Goal: Task Accomplishment & Management: Use online tool/utility

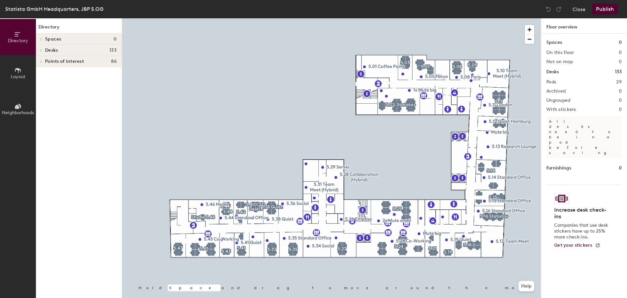
click at [22, 78] on span "Layout" at bounding box center [18, 77] width 15 height 6
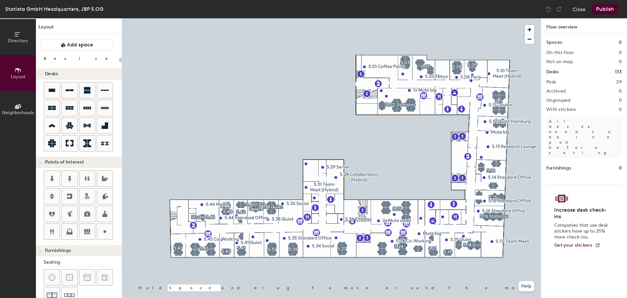
click at [17, 113] on span "Neighborhoods" at bounding box center [18, 113] width 32 height 6
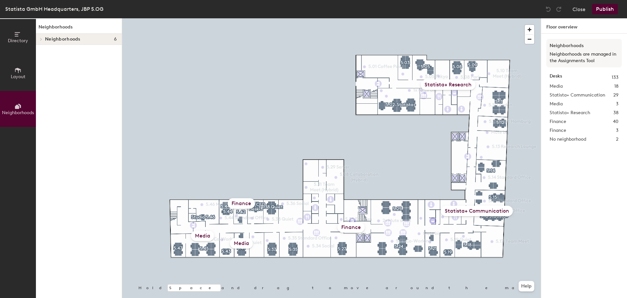
click at [243, 244] on div "Media" at bounding box center [241, 243] width 23 height 10
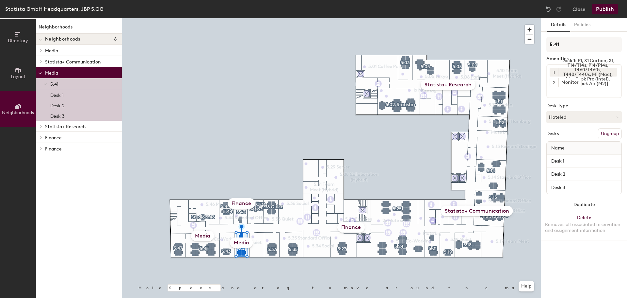
click at [75, 52] on p "Media" at bounding box center [81, 50] width 72 height 8
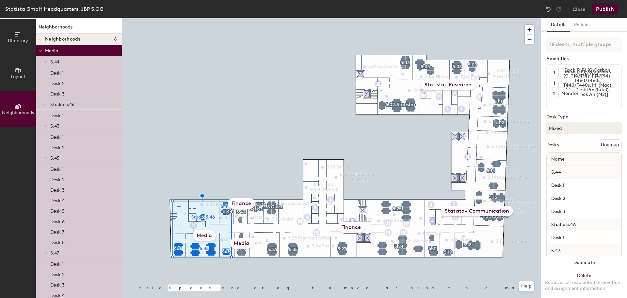
click at [75, 52] on p "Media" at bounding box center [81, 50] width 72 height 8
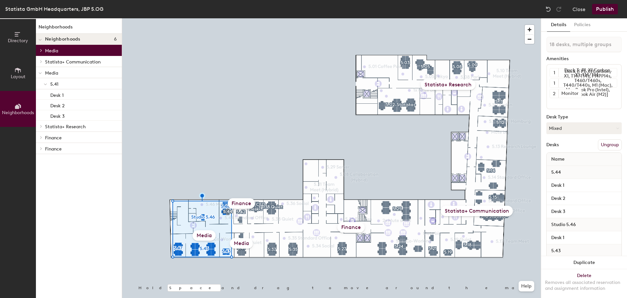
click at [23, 82] on button "Layout" at bounding box center [18, 73] width 36 height 36
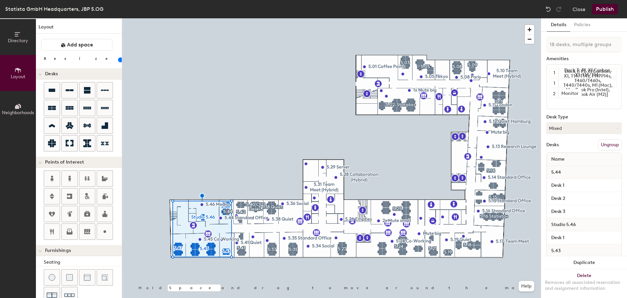
click at [18, 49] on button "Directory" at bounding box center [18, 37] width 36 height 36
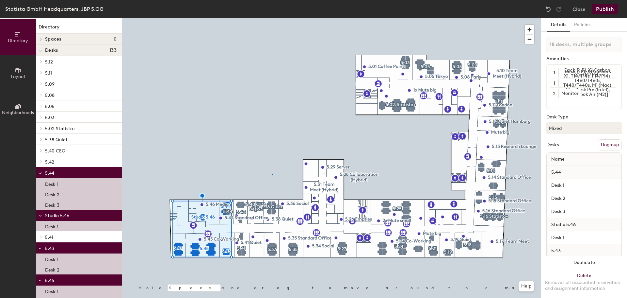
click at [272, 18] on div at bounding box center [331, 18] width 419 height 0
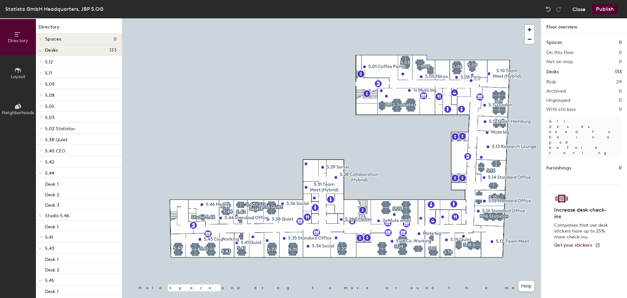
click at [577, 9] on button "Close" at bounding box center [579, 9] width 13 height 10
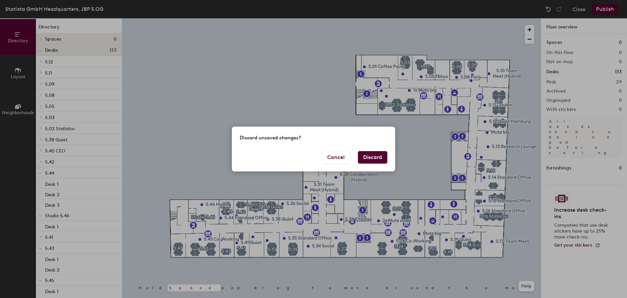
click at [364, 160] on button "Discard" at bounding box center [372, 157] width 29 height 12
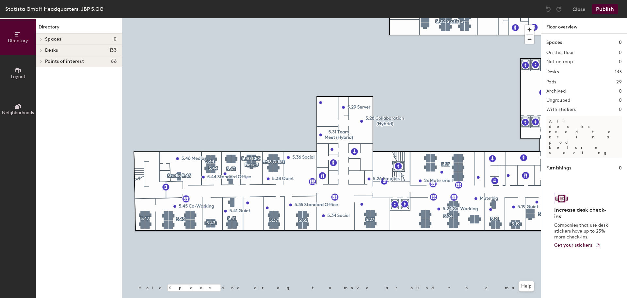
click at [13, 112] on span "Neighborhoods" at bounding box center [18, 113] width 32 height 6
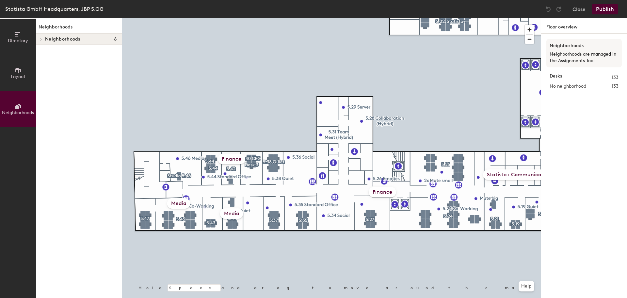
click at [12, 82] on button "Layout" at bounding box center [18, 73] width 36 height 36
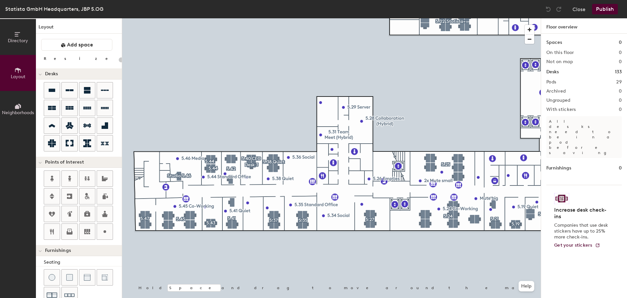
click at [24, 107] on button "Neighborhoods" at bounding box center [18, 109] width 36 height 36
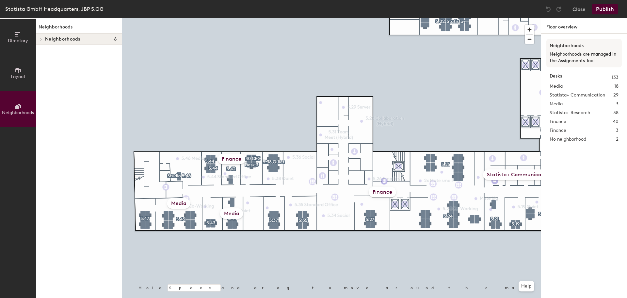
click at [226, 211] on div "Media" at bounding box center [231, 213] width 23 height 10
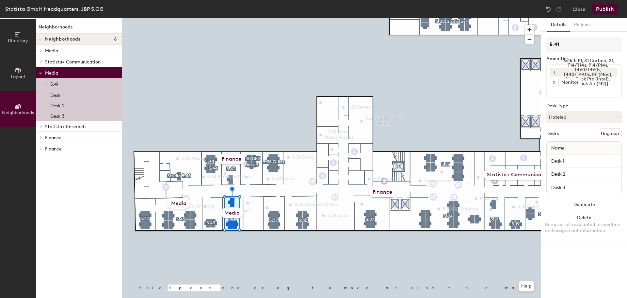
click at [230, 213] on div "Media" at bounding box center [232, 213] width 23 height 10
click at [182, 203] on div "Media" at bounding box center [178, 203] width 23 height 10
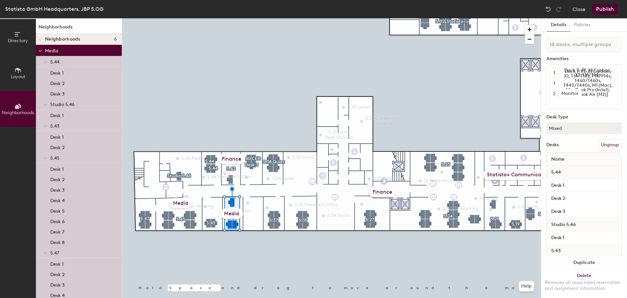
click at [182, 203] on div "Media" at bounding box center [180, 203] width 23 height 10
click at [183, 203] on div "Media" at bounding box center [180, 203] width 23 height 10
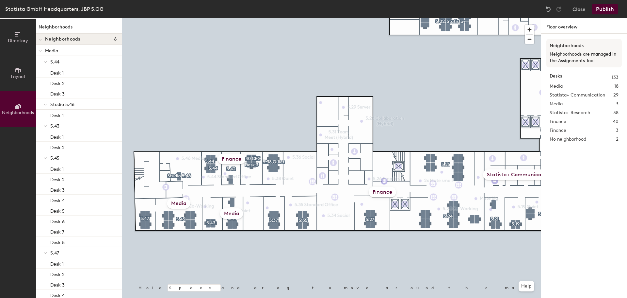
click at [225, 157] on div "Finance" at bounding box center [231, 159] width 27 height 10
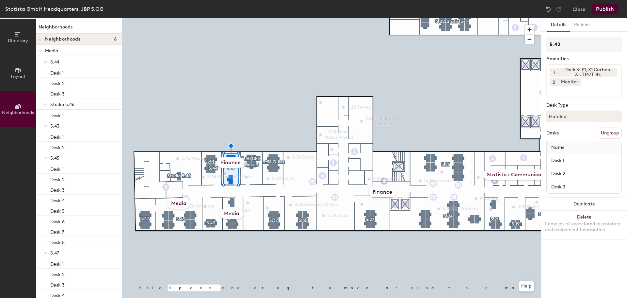
click at [179, 204] on div "Media" at bounding box center [178, 203] width 23 height 10
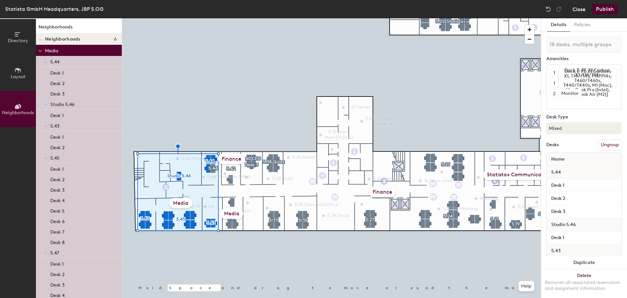
click at [576, 10] on button "Close" at bounding box center [579, 9] width 13 height 10
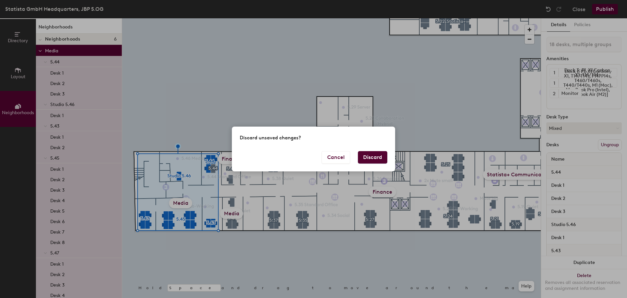
click at [368, 157] on button "Discard" at bounding box center [372, 157] width 29 height 12
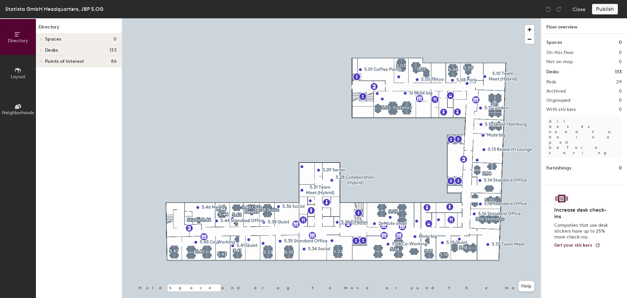
click at [55, 38] on span "Spaces" at bounding box center [53, 39] width 16 height 5
click at [68, 37] on h4 "Spaces 0" at bounding box center [81, 39] width 72 height 5
click at [41, 39] on icon at bounding box center [41, 39] width 1 height 3
click at [105, 48] on h4 "Desks 133" at bounding box center [81, 50] width 72 height 5
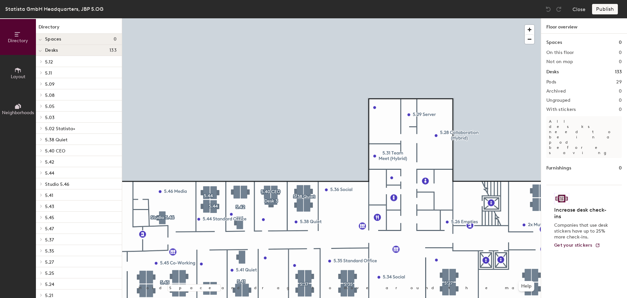
click at [82, 35] on div "Spaces 0" at bounding box center [79, 39] width 86 height 11
click at [61, 40] on span "Spaces" at bounding box center [53, 39] width 16 height 5
click at [16, 70] on icon at bounding box center [17, 70] width 7 height 7
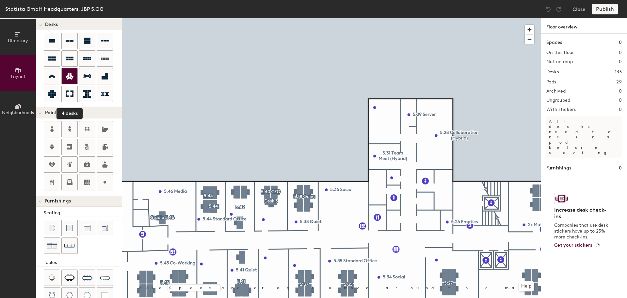
scroll to position [115, 0]
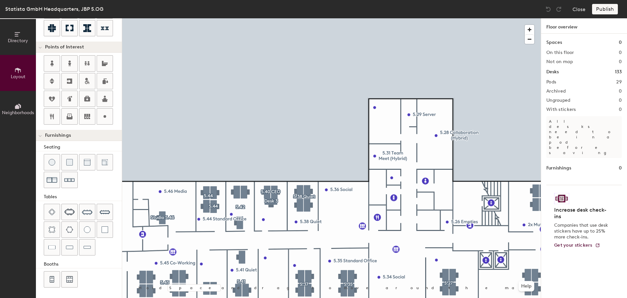
click at [17, 103] on icon at bounding box center [17, 106] width 7 height 7
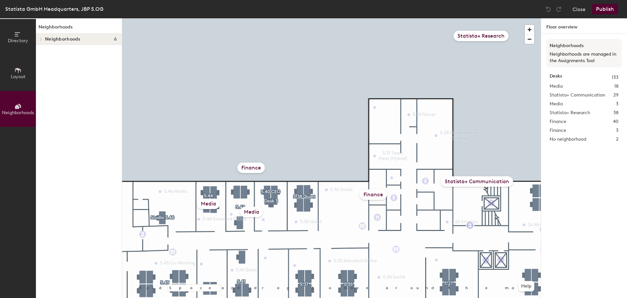
click at [250, 168] on div "Finance" at bounding box center [251, 167] width 27 height 10
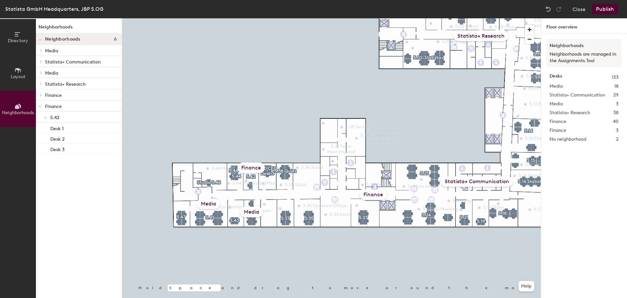
click at [248, 213] on div "Media" at bounding box center [251, 212] width 23 height 10
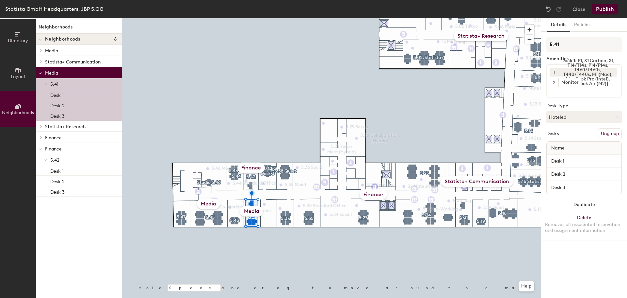
click at [251, 18] on div at bounding box center [331, 18] width 419 height 0
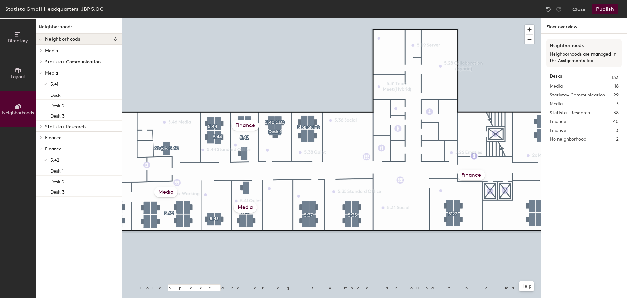
click at [244, 207] on div "Media" at bounding box center [245, 207] width 23 height 10
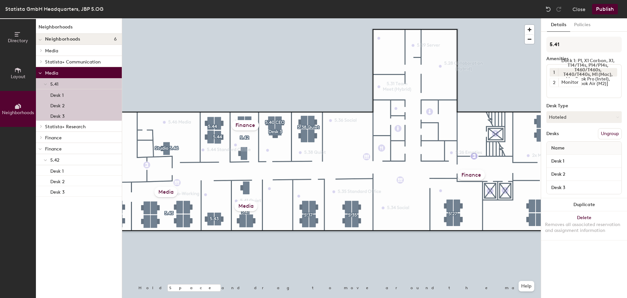
click at [244, 207] on div "Media" at bounding box center [246, 206] width 23 height 10
click at [580, 12] on button "Close" at bounding box center [579, 9] width 13 height 10
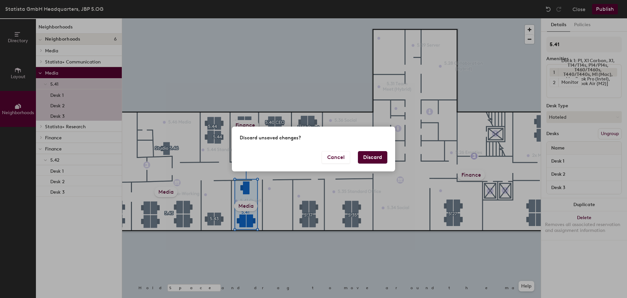
click at [376, 156] on button "Discard" at bounding box center [372, 157] width 29 height 12
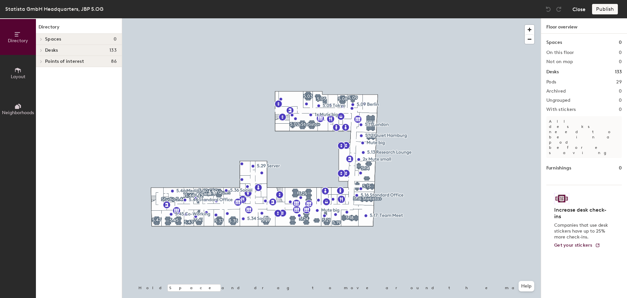
click at [578, 13] on button "Close" at bounding box center [579, 9] width 13 height 10
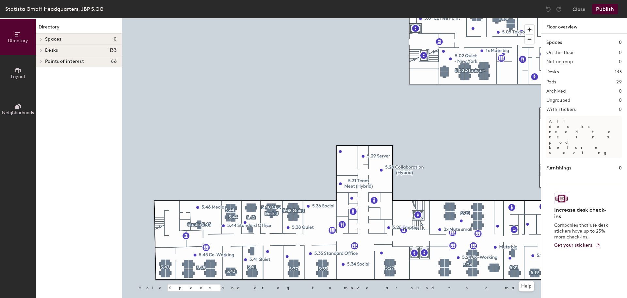
click at [27, 71] on button "Layout" at bounding box center [18, 73] width 36 height 36
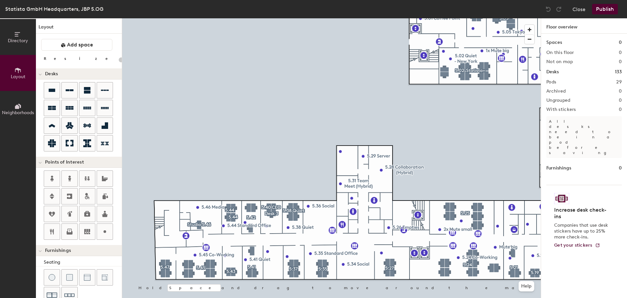
click at [14, 105] on button "Neighborhoods" at bounding box center [18, 109] width 36 height 36
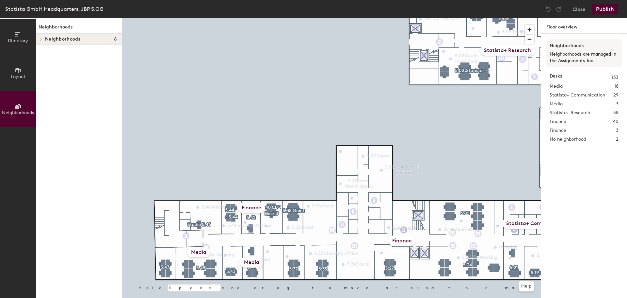
click at [248, 260] on div "Media" at bounding box center [251, 262] width 23 height 10
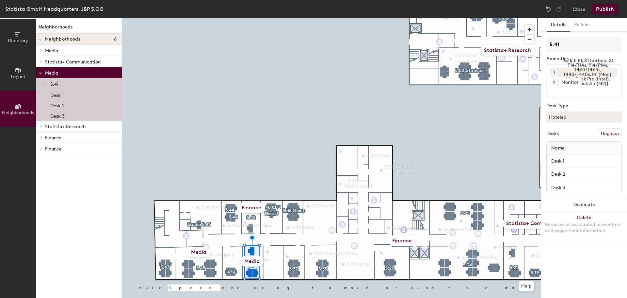
click at [72, 47] on p "Media" at bounding box center [81, 50] width 72 height 8
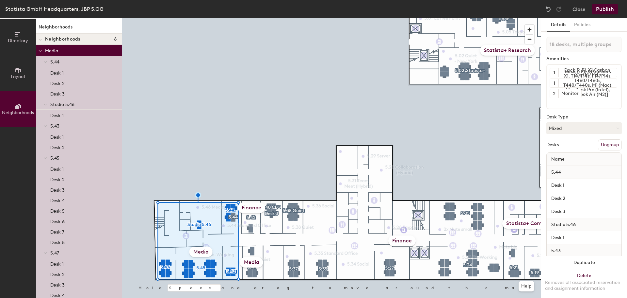
click at [190, 18] on div at bounding box center [331, 18] width 419 height 0
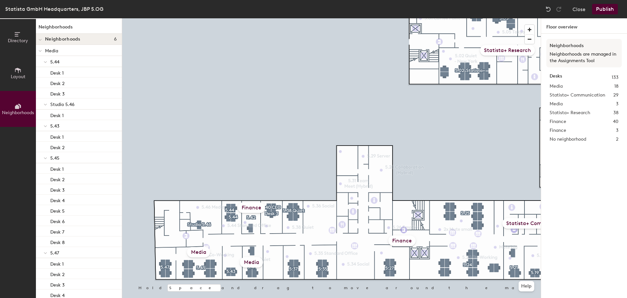
click at [251, 260] on div "Media" at bounding box center [251, 262] width 23 height 10
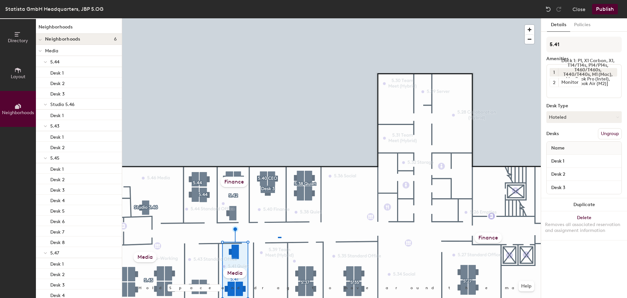
click at [278, 18] on div at bounding box center [331, 18] width 419 height 0
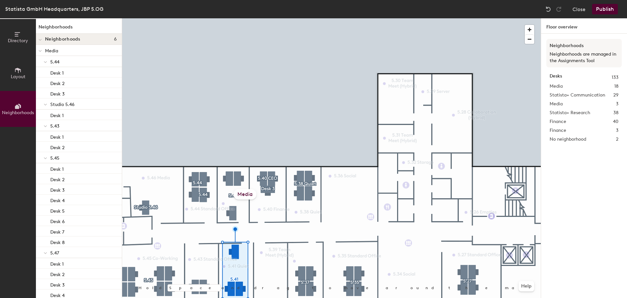
click at [247, 196] on div "Media" at bounding box center [245, 194] width 23 height 10
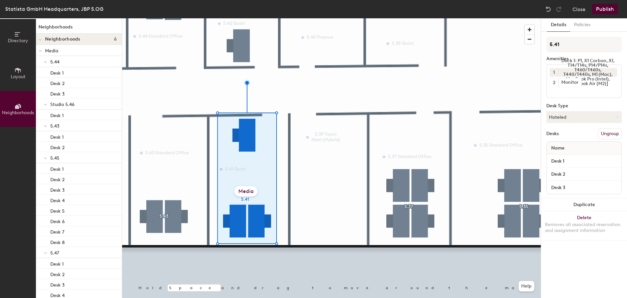
click at [247, 196] on div "Media" at bounding box center [246, 191] width 23 height 10
click at [248, 192] on div "Media" at bounding box center [246, 191] width 23 height 10
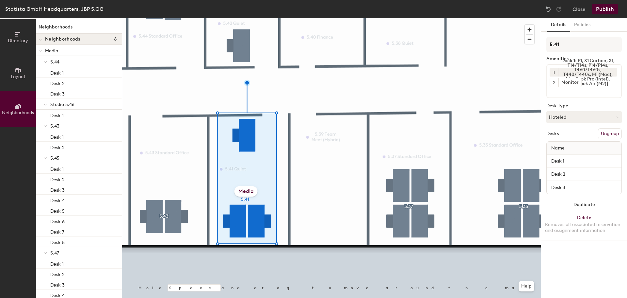
click at [248, 192] on div "Media" at bounding box center [246, 191] width 23 height 10
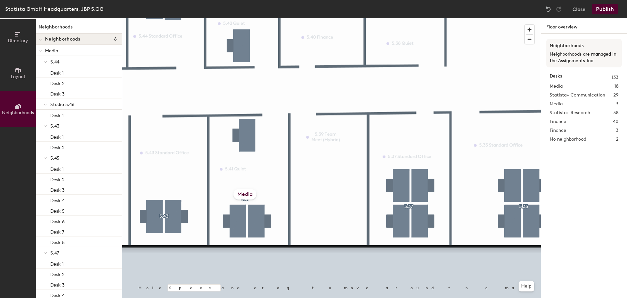
click at [589, 88] on div "Media 18" at bounding box center [584, 86] width 69 height 7
click at [569, 88] on div "Media 18" at bounding box center [584, 86] width 69 height 7
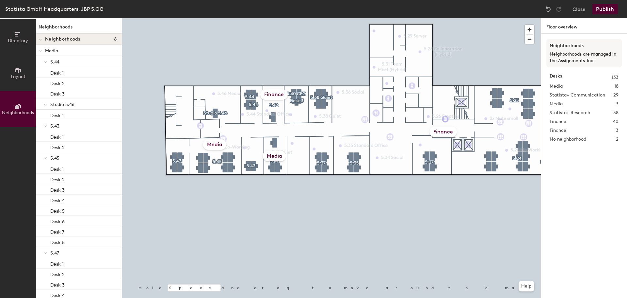
click at [275, 154] on div "Media" at bounding box center [274, 156] width 23 height 10
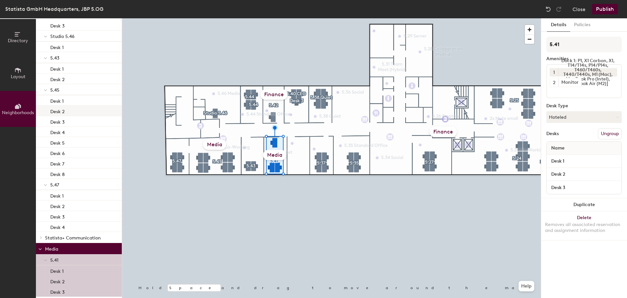
scroll to position [105, 0]
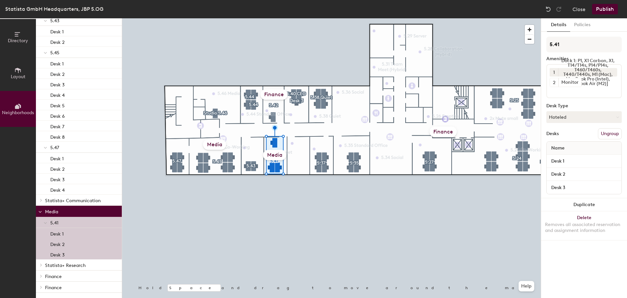
click at [4, 67] on button "Layout" at bounding box center [18, 73] width 36 height 36
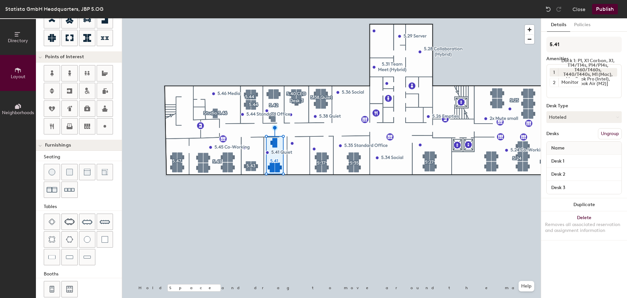
click at [26, 37] on button "Directory" at bounding box center [18, 37] width 36 height 36
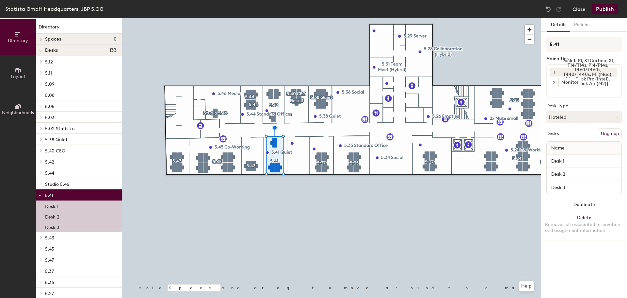
click at [583, 10] on button "Close" at bounding box center [579, 9] width 13 height 10
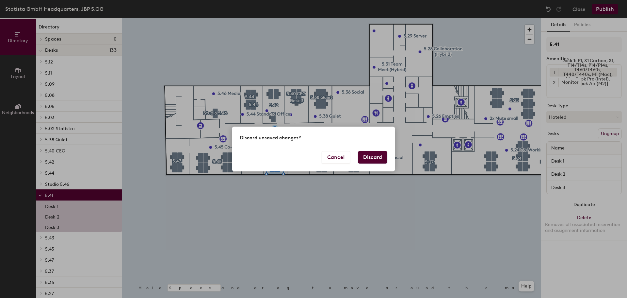
click at [363, 155] on button "Discard" at bounding box center [372, 157] width 29 height 12
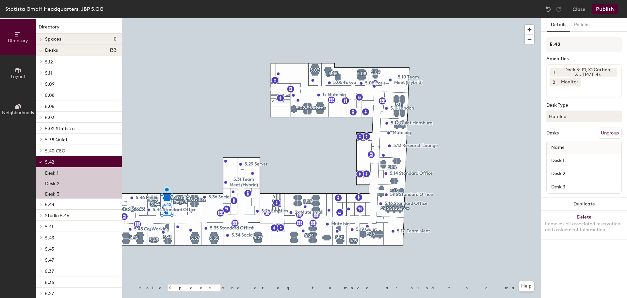
click at [13, 85] on button "Layout" at bounding box center [18, 73] width 36 height 36
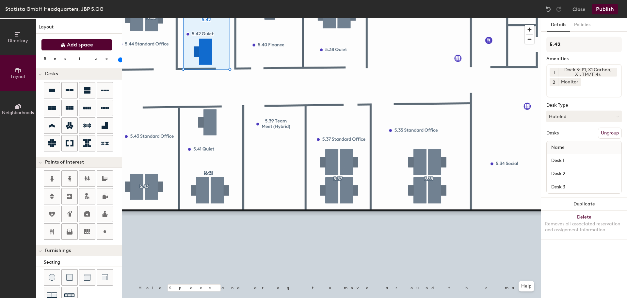
click at [86, 45] on span "Add space" at bounding box center [80, 45] width 26 height 7
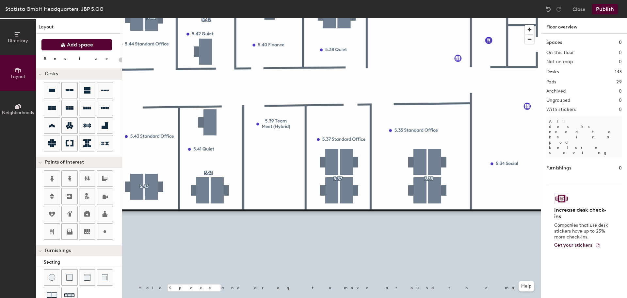
type input "20"
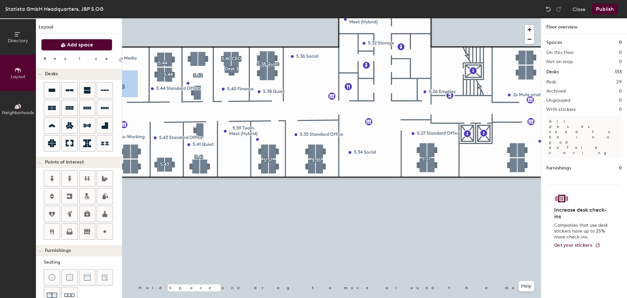
click at [83, 46] on span "Add space" at bounding box center [80, 45] width 26 height 7
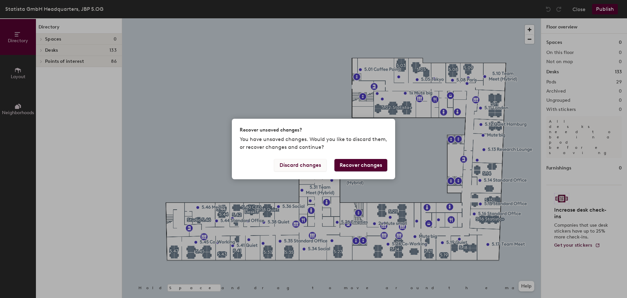
click at [322, 167] on button "Discard changes" at bounding box center [300, 165] width 53 height 12
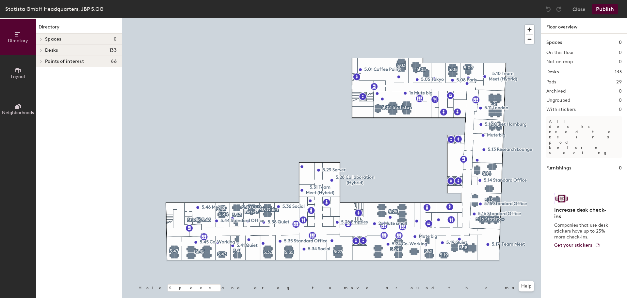
click at [24, 71] on button "Layout" at bounding box center [18, 73] width 36 height 36
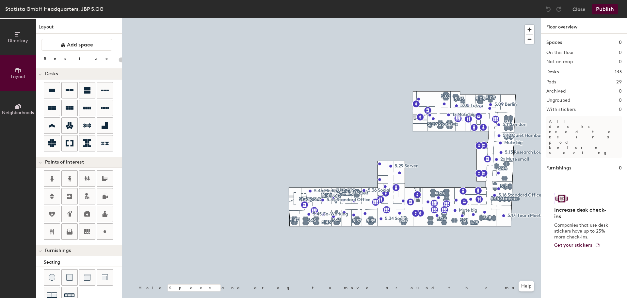
click at [17, 105] on icon at bounding box center [17, 107] width 4 height 4
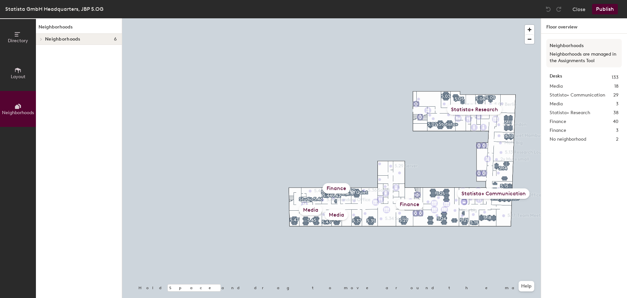
click at [315, 208] on div "Media" at bounding box center [310, 210] width 23 height 10
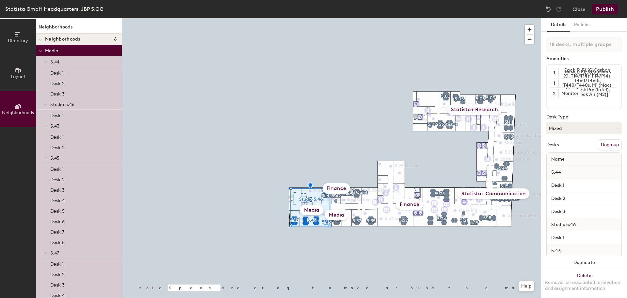
click at [344, 213] on div "Media" at bounding box center [336, 214] width 23 height 10
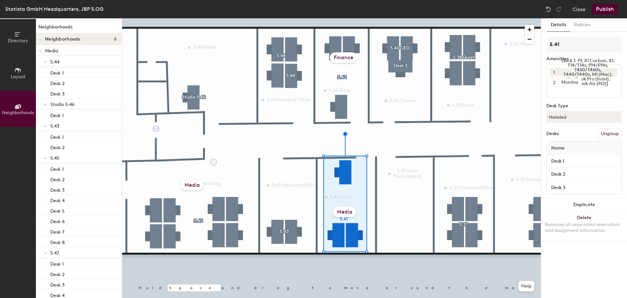
drag, startPoint x: 348, startPoint y: 212, endPoint x: 342, endPoint y: 211, distance: 5.5
click at [342, 211] on div "Media" at bounding box center [344, 212] width 23 height 10
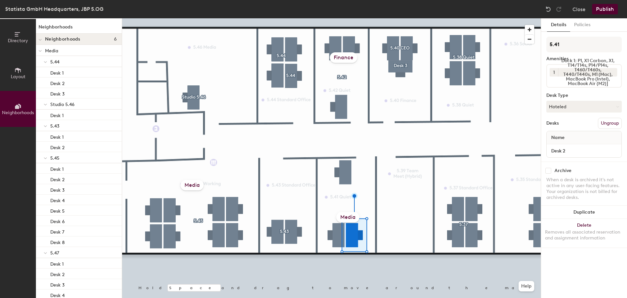
click at [347, 217] on div "Media" at bounding box center [348, 217] width 23 height 10
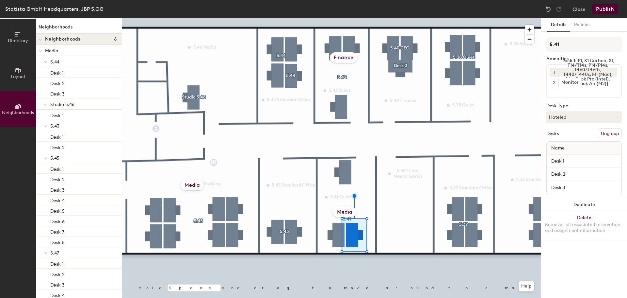
click at [347, 211] on div "Media" at bounding box center [344, 212] width 23 height 10
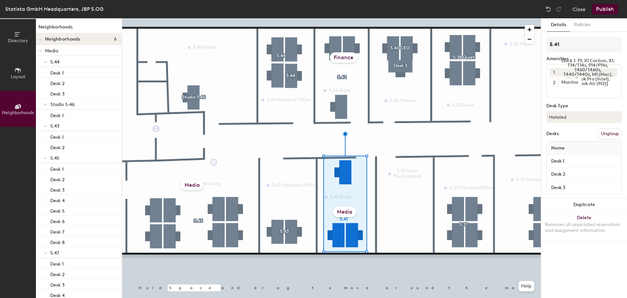
click at [347, 211] on div "Media" at bounding box center [344, 212] width 23 height 10
click at [65, 50] on p "Media" at bounding box center [81, 50] width 72 height 8
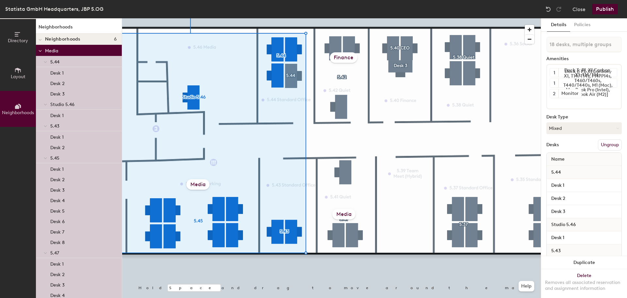
click at [63, 42] on div "Neighborhoods 6" at bounding box center [79, 39] width 86 height 11
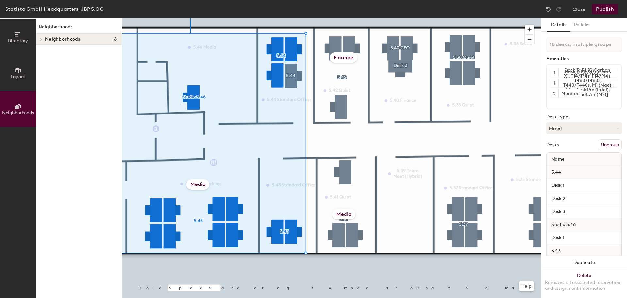
click at [20, 35] on icon at bounding box center [17, 34] width 7 height 7
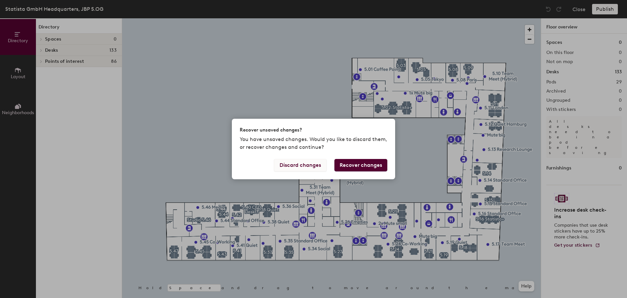
click at [316, 170] on button "Discard changes" at bounding box center [300, 165] width 53 height 12
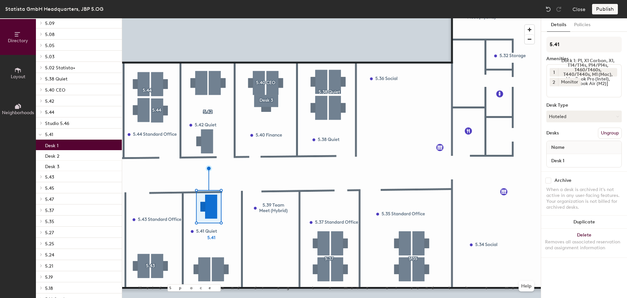
scroll to position [65, 0]
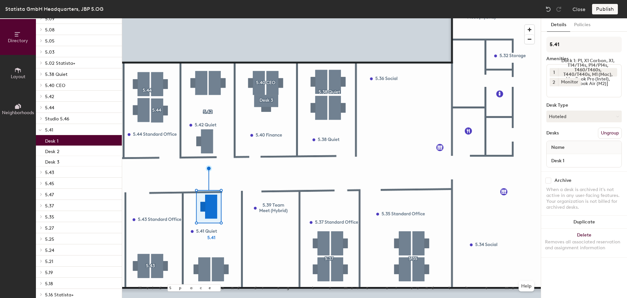
click at [2, 96] on button "Neighborhoods" at bounding box center [18, 109] width 36 height 36
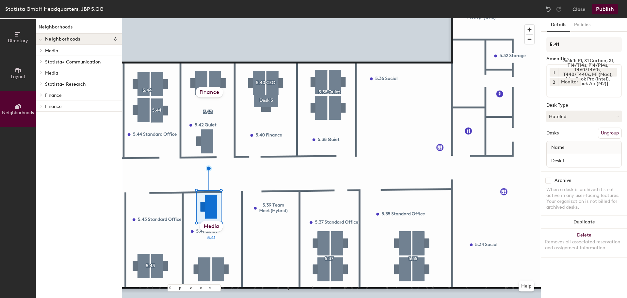
scroll to position [0, 0]
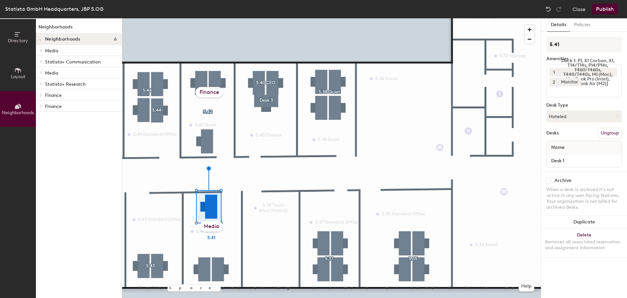
click at [212, 225] on div "Media" at bounding box center [211, 226] width 23 height 10
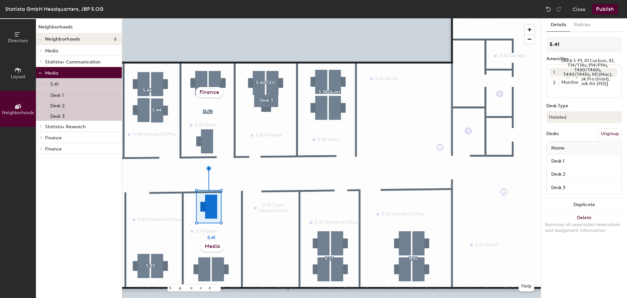
click at [212, 246] on div "Media" at bounding box center [212, 246] width 23 height 10
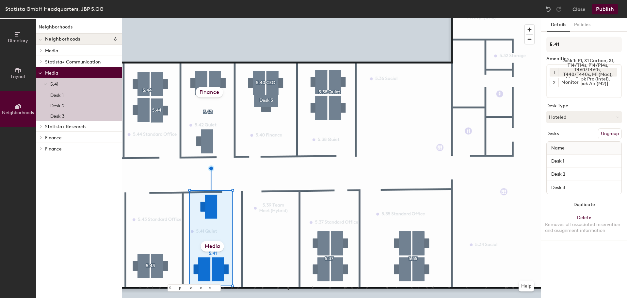
click at [212, 246] on div "Media" at bounding box center [212, 246] width 23 height 10
click at [59, 53] on p "Media" at bounding box center [81, 50] width 72 height 8
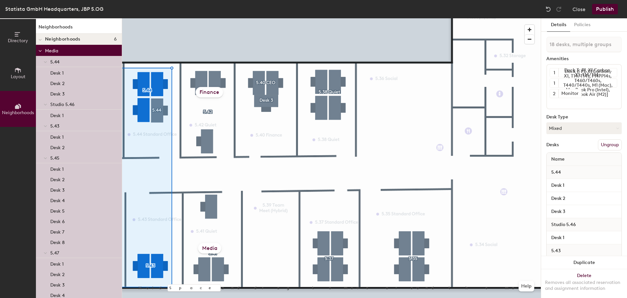
click at [67, 42] on div "Neighborhoods 6" at bounding box center [79, 39] width 86 height 11
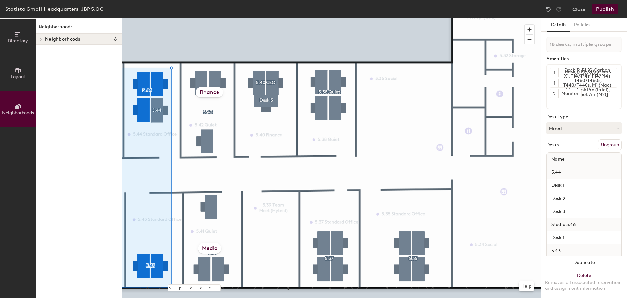
click at [200, 248] on div "Media" at bounding box center [209, 248] width 23 height 10
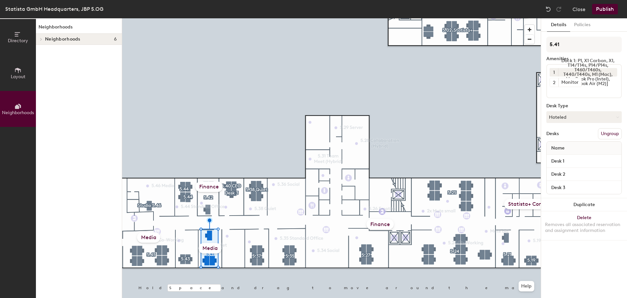
click at [214, 248] on div "Media" at bounding box center [210, 248] width 23 height 10
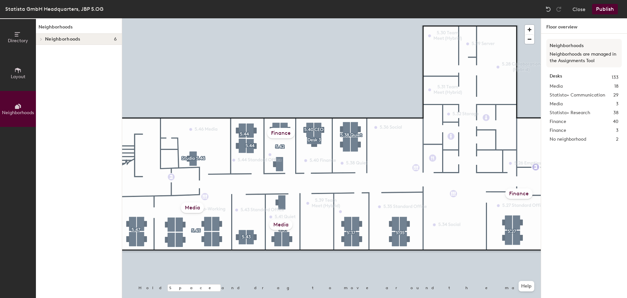
click at [277, 228] on div "Media" at bounding box center [281, 224] width 23 height 10
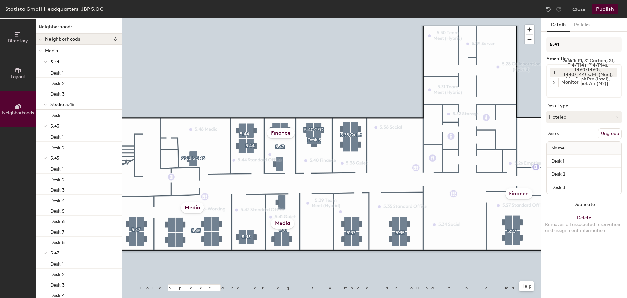
click at [276, 225] on div "Media" at bounding box center [282, 223] width 23 height 10
click at [276, 222] on div "Media" at bounding box center [282, 223] width 23 height 10
click at [277, 222] on div "Media" at bounding box center [282, 223] width 23 height 10
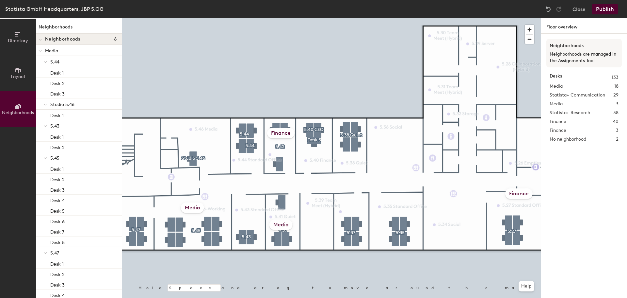
click at [286, 225] on div "Media" at bounding box center [281, 224] width 23 height 10
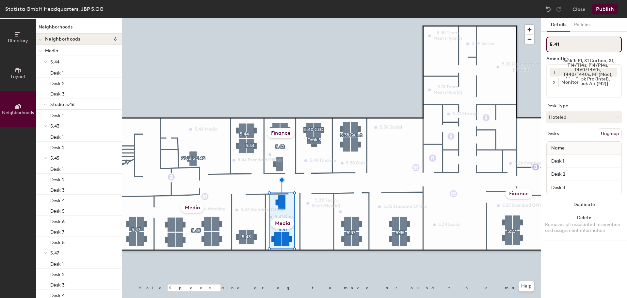
click at [575, 42] on input "5.41" at bounding box center [584, 45] width 75 height 16
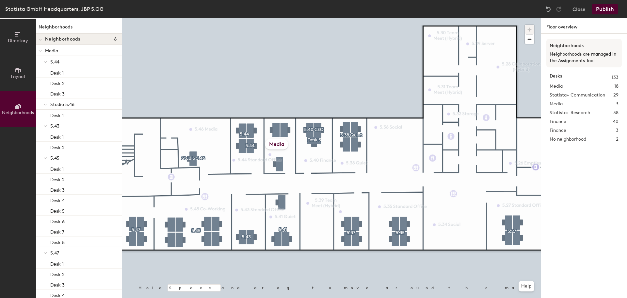
click at [270, 142] on div "Media" at bounding box center [276, 144] width 23 height 10
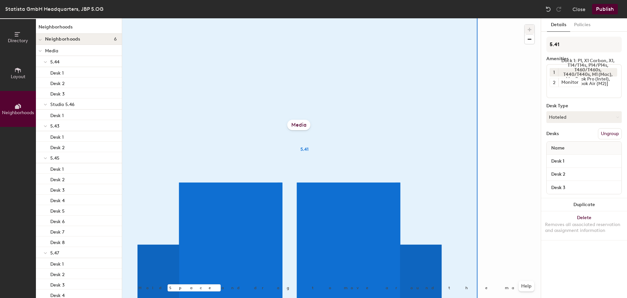
click at [306, 122] on div "Media" at bounding box center [299, 125] width 23 height 10
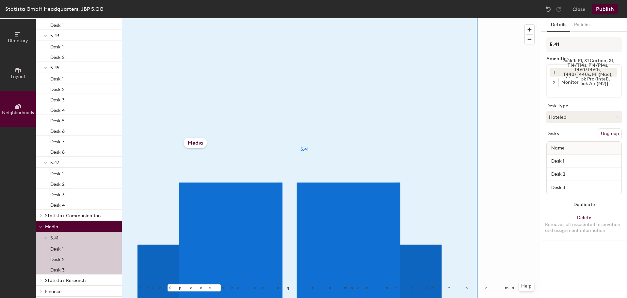
scroll to position [105, 0]
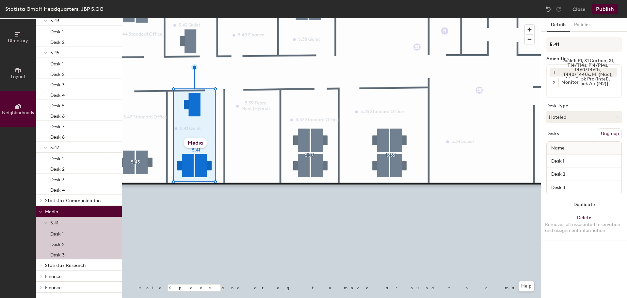
click at [69, 275] on p "Finance" at bounding box center [81, 276] width 72 height 8
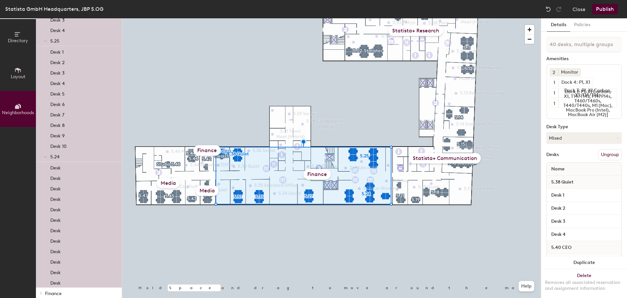
scroll to position [601, 0]
click at [57, 285] on p "Finance" at bounding box center [81, 287] width 72 height 8
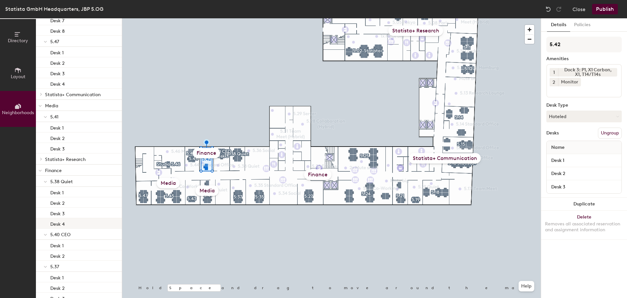
scroll to position [209, 0]
click at [63, 234] on span "5.40 CEO" at bounding box center [60, 237] width 20 height 6
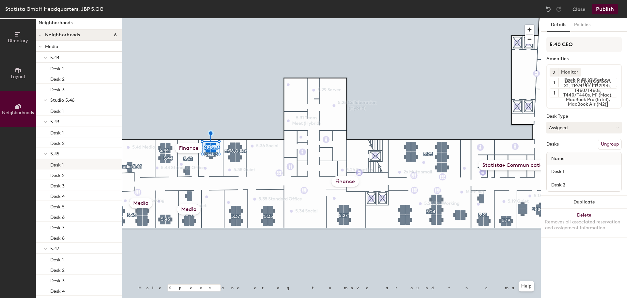
scroll to position [0, 0]
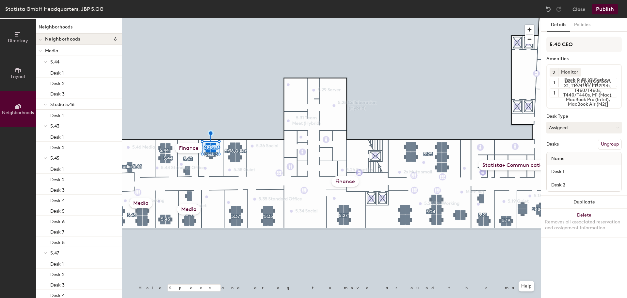
click at [63, 52] on p "Media" at bounding box center [81, 50] width 72 height 8
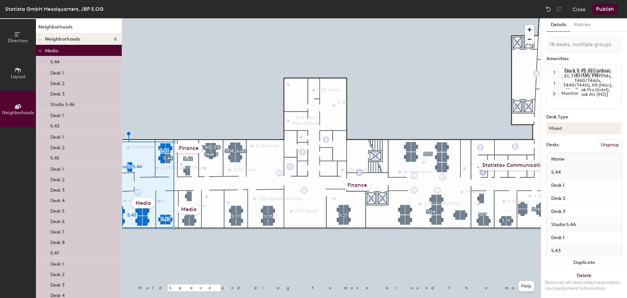
click at [233, 18] on div at bounding box center [331, 18] width 419 height 0
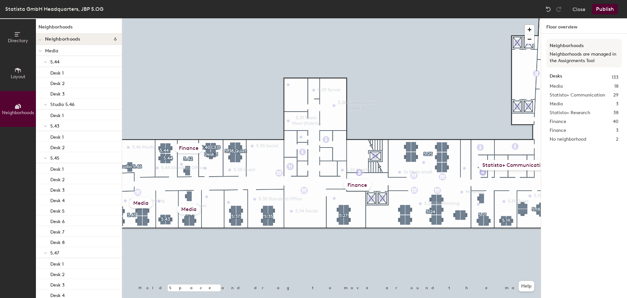
click at [578, 86] on div "Media 18" at bounding box center [584, 86] width 69 height 7
click at [584, 10] on button "Close" at bounding box center [579, 9] width 13 height 10
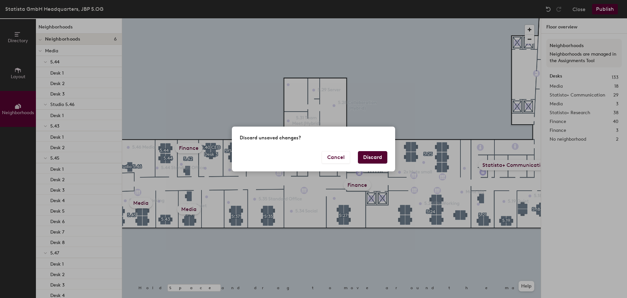
click at [366, 156] on button "Discard" at bounding box center [372, 157] width 29 height 12
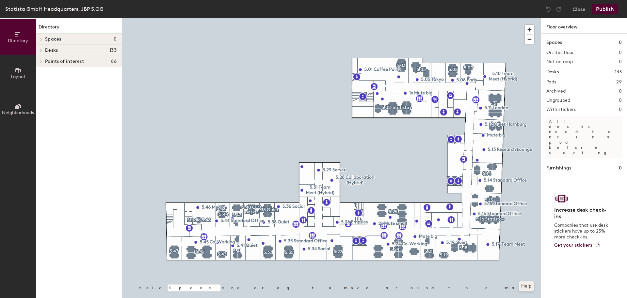
click at [531, 282] on button "Help" at bounding box center [527, 286] width 16 height 10
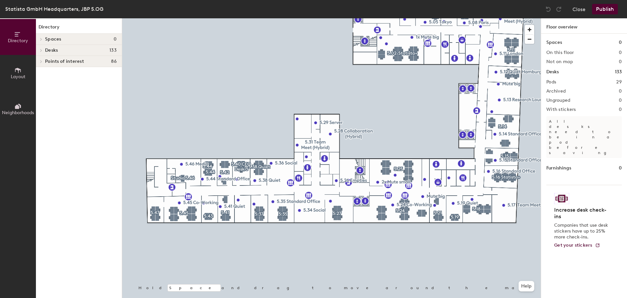
click at [73, 62] on span "Points of interest" at bounding box center [64, 61] width 39 height 5
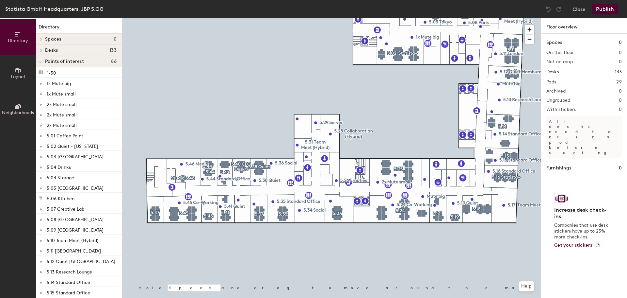
click at [73, 51] on h4 "Desks 133" at bounding box center [81, 50] width 72 height 5
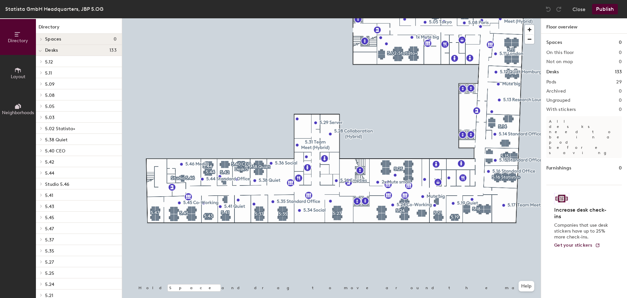
click at [72, 39] on h4 "Spaces 0" at bounding box center [81, 39] width 72 height 5
click at [70, 48] on h4 "Desks 133" at bounding box center [81, 50] width 72 height 5
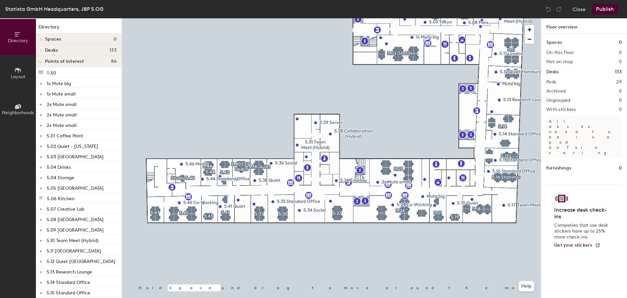
click at [67, 61] on span "Points of interest" at bounding box center [64, 61] width 39 height 5
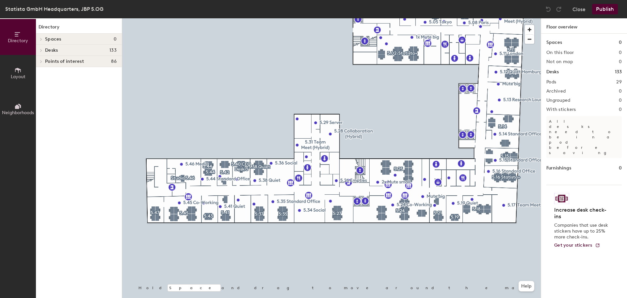
click at [62, 61] on span "Points of interest" at bounding box center [64, 61] width 39 height 5
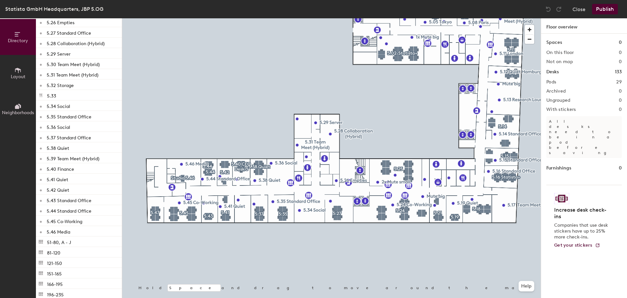
scroll to position [392, 0]
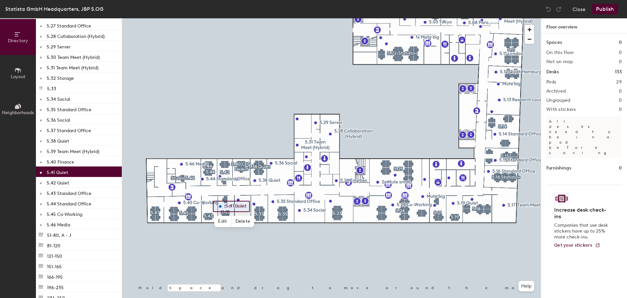
click at [82, 174] on div "5.41 Quiet" at bounding box center [79, 171] width 86 height 10
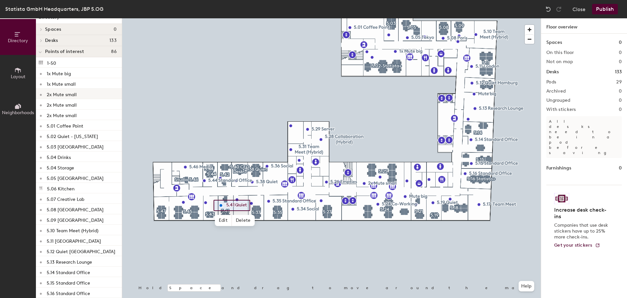
scroll to position [0, 0]
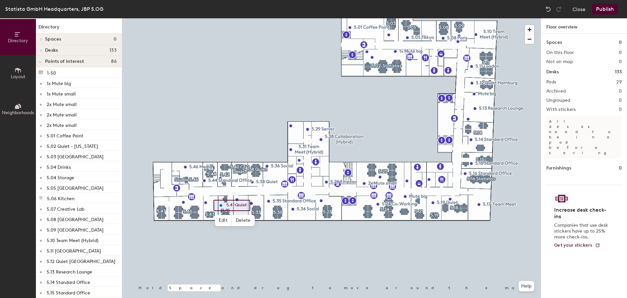
click at [76, 42] on div "Spaces 0" at bounding box center [79, 39] width 86 height 11
click at [64, 49] on h4 "Desks 133" at bounding box center [81, 50] width 72 height 5
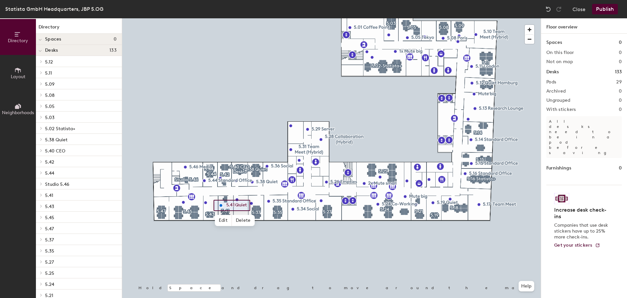
click at [75, 39] on h4 "Spaces 0" at bounding box center [81, 39] width 72 height 5
click at [57, 41] on span "Spaces" at bounding box center [53, 39] width 16 height 5
click at [24, 64] on button "Layout" at bounding box center [18, 73] width 36 height 36
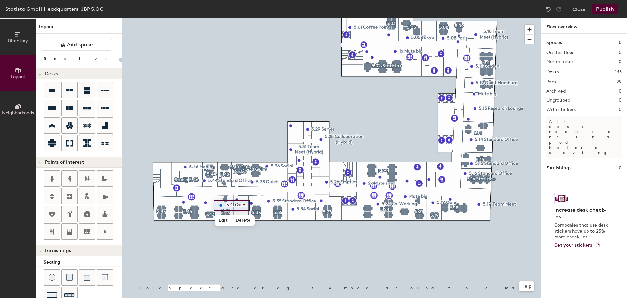
click at [24, 103] on button "Neighborhoods" at bounding box center [18, 109] width 36 height 36
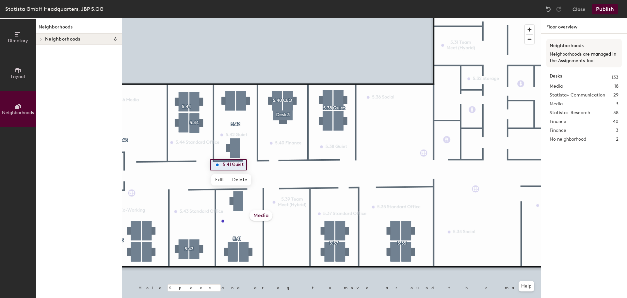
click at [271, 212] on div "Media" at bounding box center [261, 215] width 23 height 10
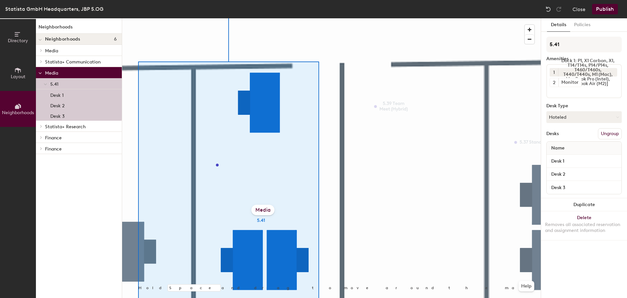
click at [269, 210] on div "Media" at bounding box center [263, 210] width 23 height 10
click at [530, 286] on button "Help" at bounding box center [527, 286] width 16 height 10
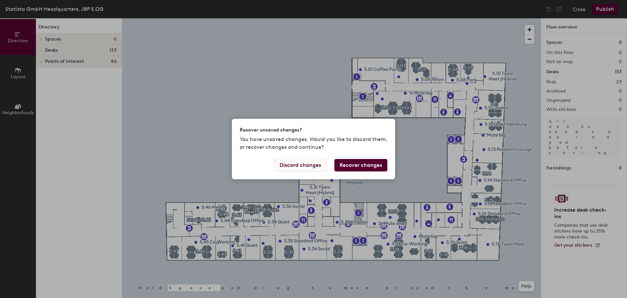
click at [318, 164] on button "Discard changes" at bounding box center [300, 165] width 53 height 12
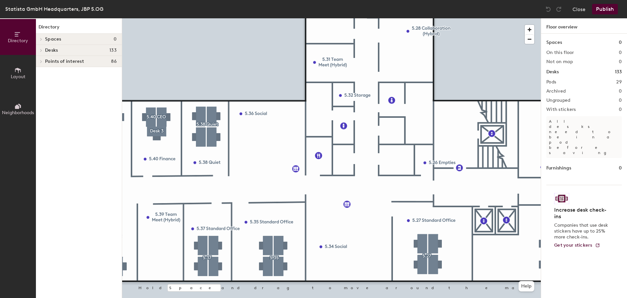
click at [222, 18] on div at bounding box center [331, 18] width 419 height 0
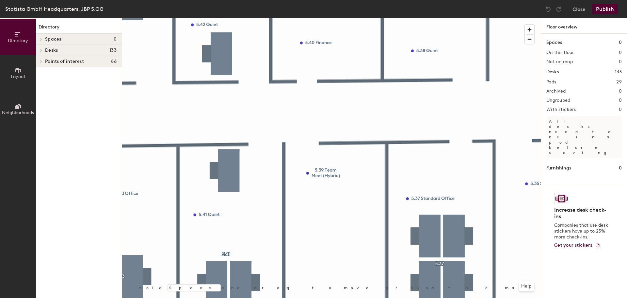
click at [53, 63] on span "Points of interest" at bounding box center [64, 61] width 39 height 5
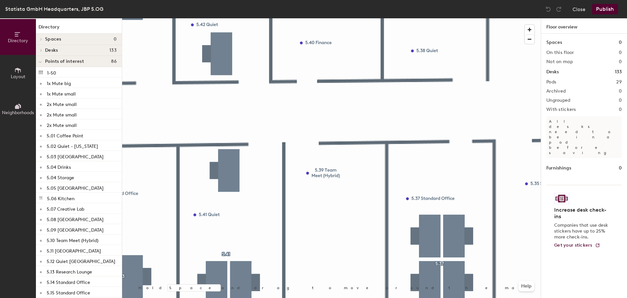
click at [59, 46] on div "Desks 133" at bounding box center [79, 50] width 86 height 11
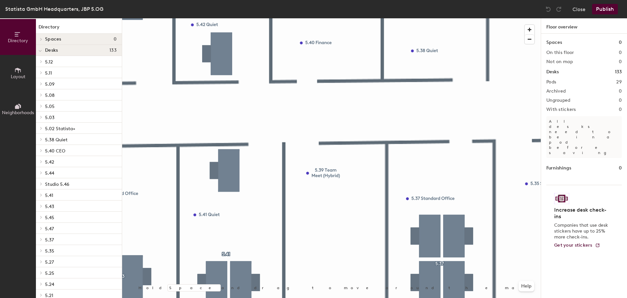
click at [60, 41] on span "Spaces" at bounding box center [53, 39] width 16 height 5
click at [20, 79] on button "Layout" at bounding box center [18, 73] width 36 height 36
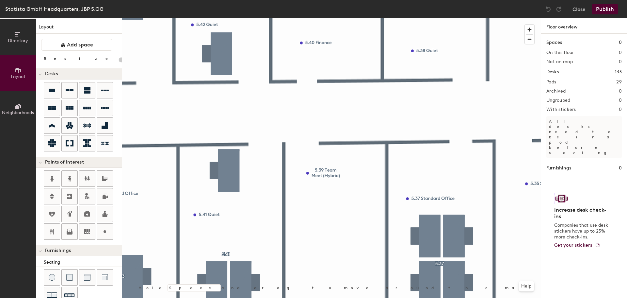
click at [17, 113] on span "Neighborhoods" at bounding box center [18, 113] width 32 height 6
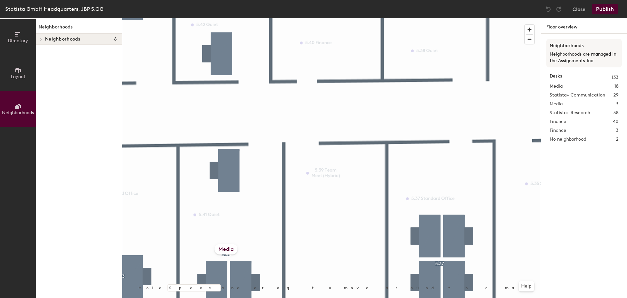
click at [18, 70] on icon at bounding box center [18, 70] width 6 height 5
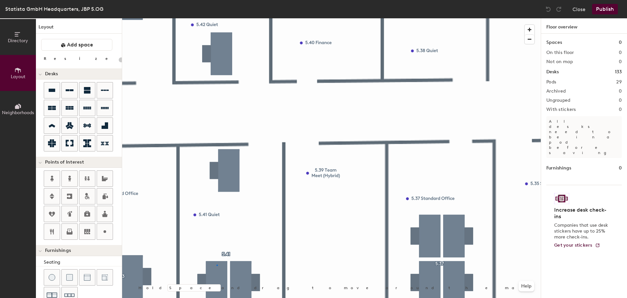
click at [217, 18] on div at bounding box center [331, 18] width 419 height 0
click at [574, 9] on button "Close" at bounding box center [579, 9] width 13 height 10
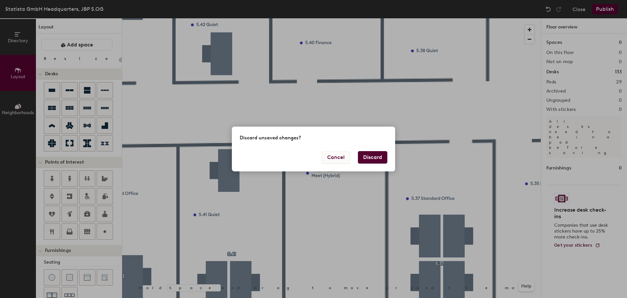
click at [343, 154] on button "Cancel" at bounding box center [336, 157] width 28 height 12
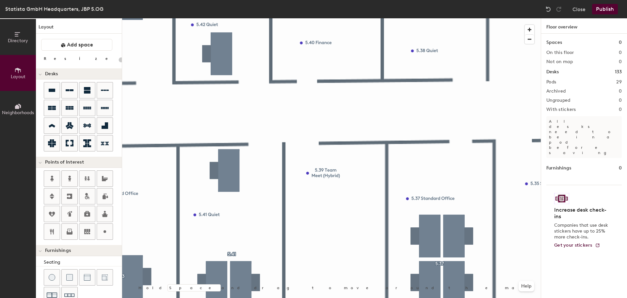
scroll to position [65, 0]
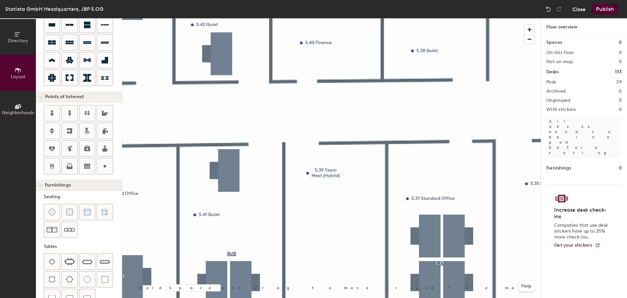
click at [580, 10] on button "Close" at bounding box center [579, 9] width 13 height 10
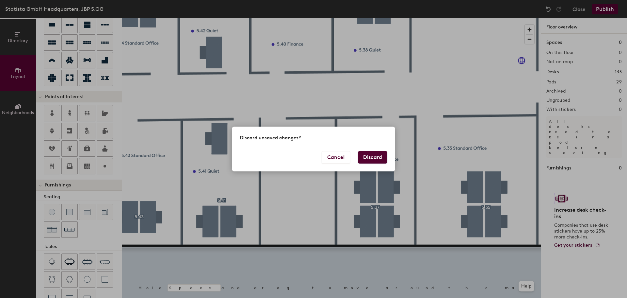
click at [368, 157] on button "Discard" at bounding box center [372, 157] width 29 height 12
type input "20"
